Goal: Task Accomplishment & Management: Manage account settings

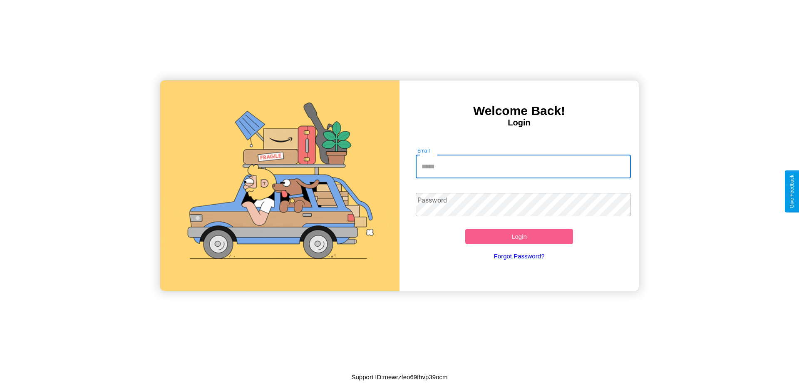
click at [523, 166] on input "Email" at bounding box center [524, 166] width 216 height 23
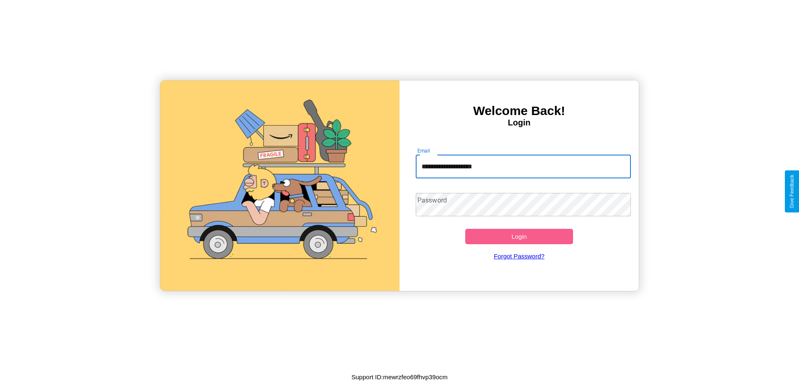
type input "**********"
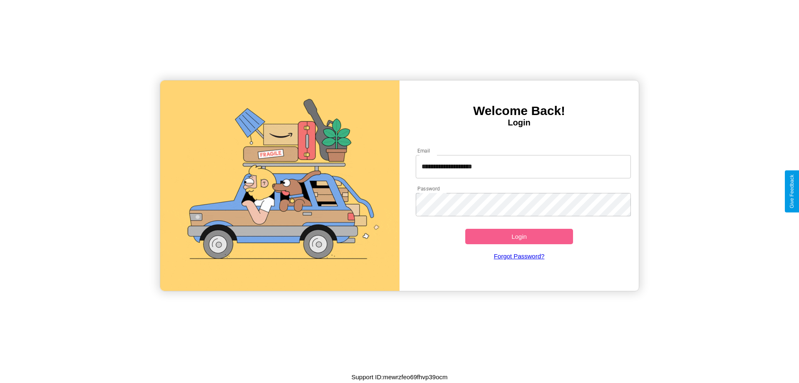
click at [519, 236] on button "Login" at bounding box center [519, 236] width 108 height 15
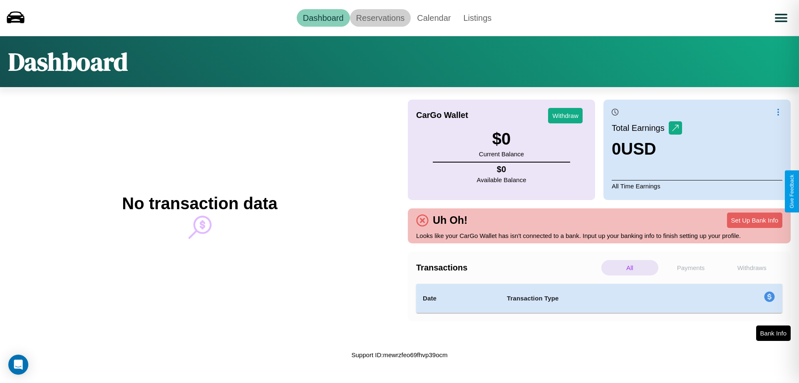
click at [380, 17] on link "Reservations" at bounding box center [380, 17] width 61 height 17
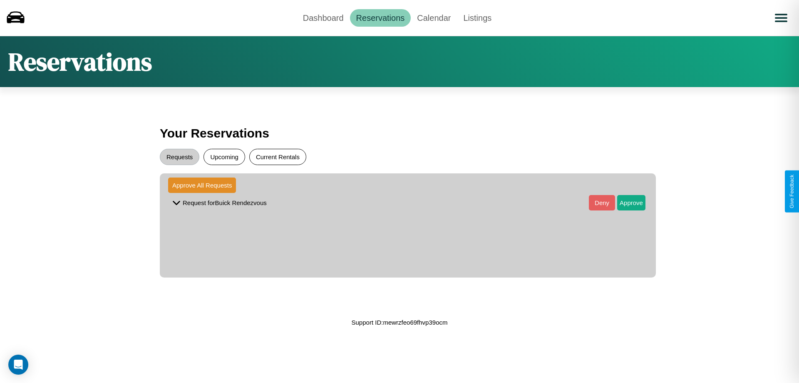
click at [278, 157] on button "Current Rentals" at bounding box center [277, 157] width 57 height 16
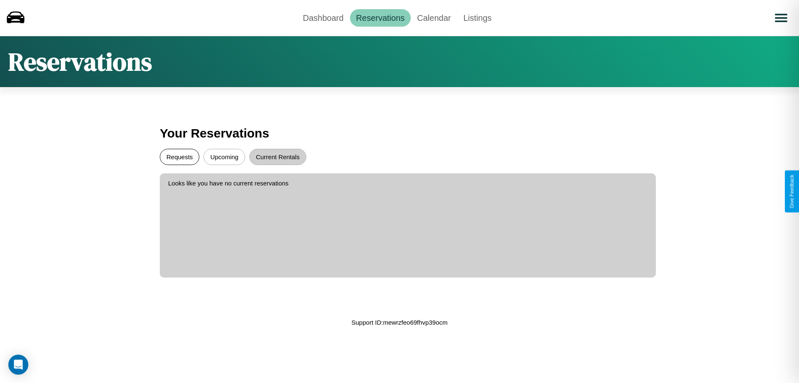
click at [179, 157] on button "Requests" at bounding box center [180, 157] width 40 height 16
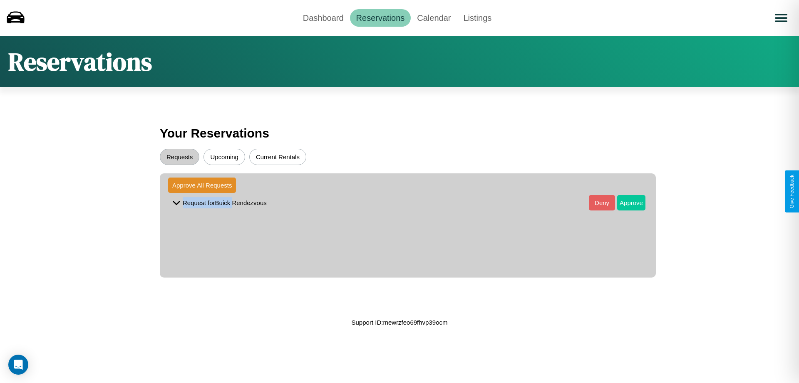
click at [625, 202] on button "Approve" at bounding box center [631, 202] width 28 height 15
